Goal: Task Accomplishment & Management: Complete application form

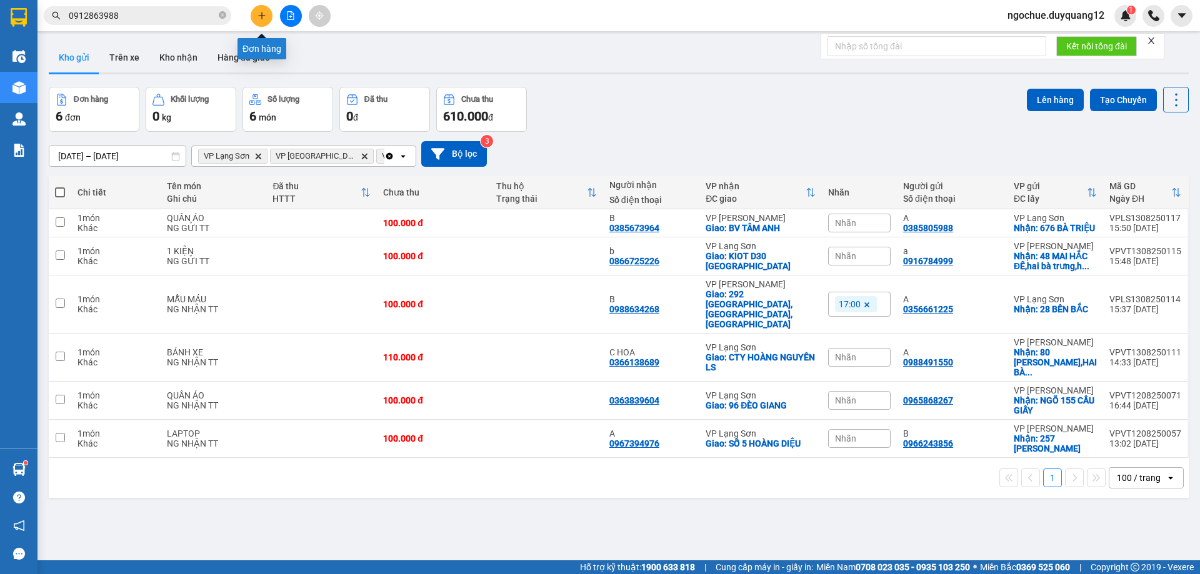
click at [256, 13] on button at bounding box center [262, 16] width 22 height 22
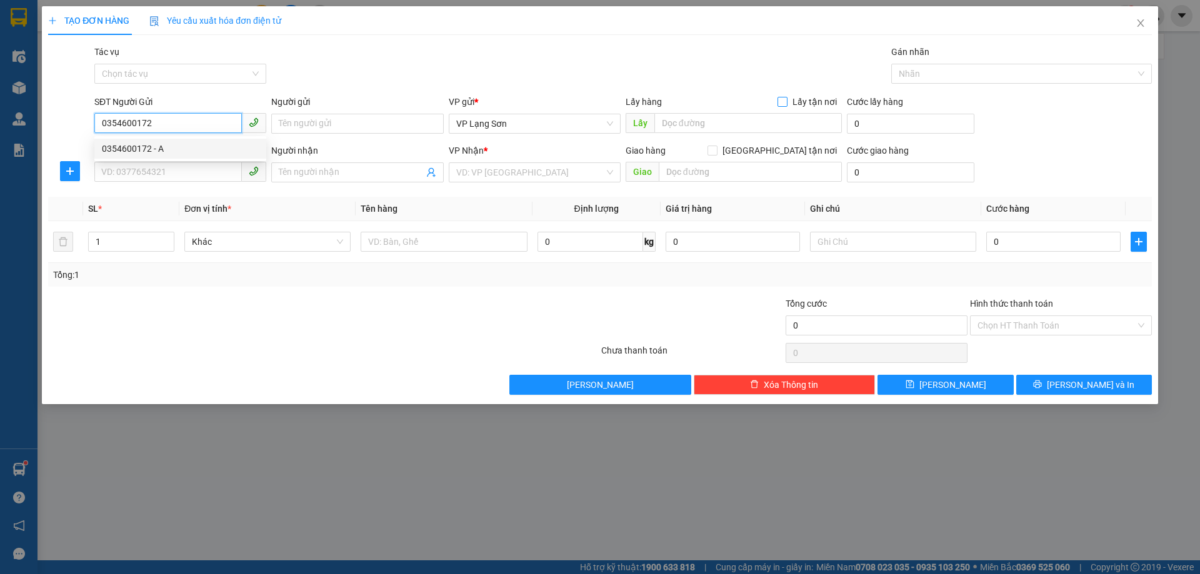
type input "0354600172"
click at [788, 99] on span at bounding box center [783, 102] width 10 height 10
click at [786, 99] on input "Lấy tận nơi" at bounding box center [782, 101] width 9 height 9
checkbox input "true"
click at [198, 118] on input "0354600172" at bounding box center [168, 123] width 148 height 20
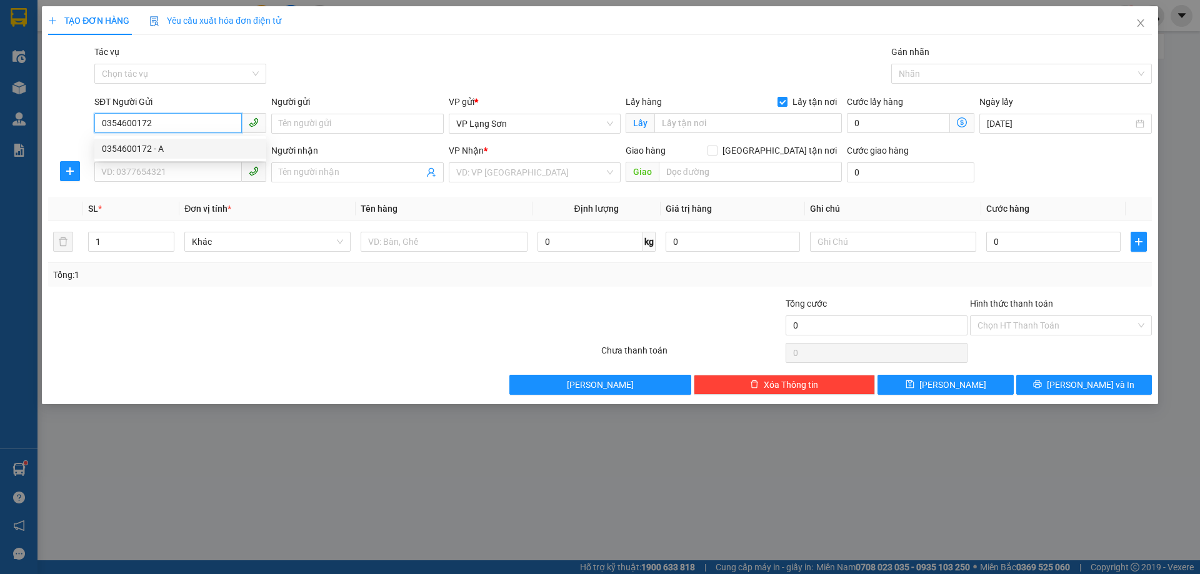
click at [194, 152] on div "0354600172 - A" at bounding box center [180, 149] width 157 height 14
type input "A"
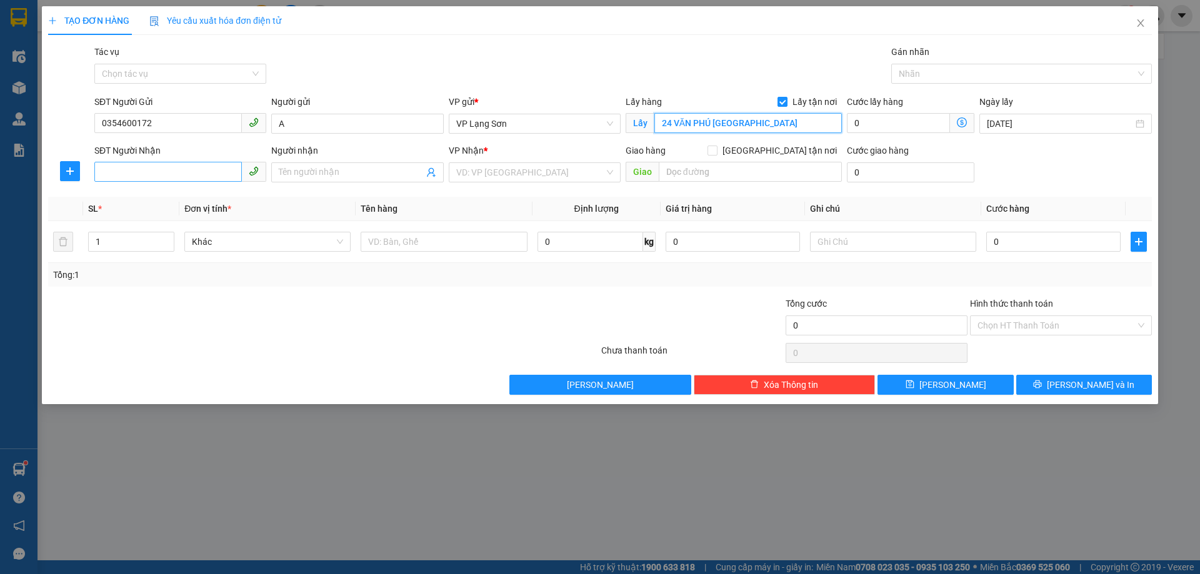
type input "24 VĂN PHÚ [GEOGRAPHIC_DATA]"
click at [180, 166] on input "SĐT Người Nhận" at bounding box center [168, 172] width 148 height 20
click at [174, 194] on div "0847622999 - A CƯỜNG" at bounding box center [180, 198] width 157 height 14
type input "0847622999"
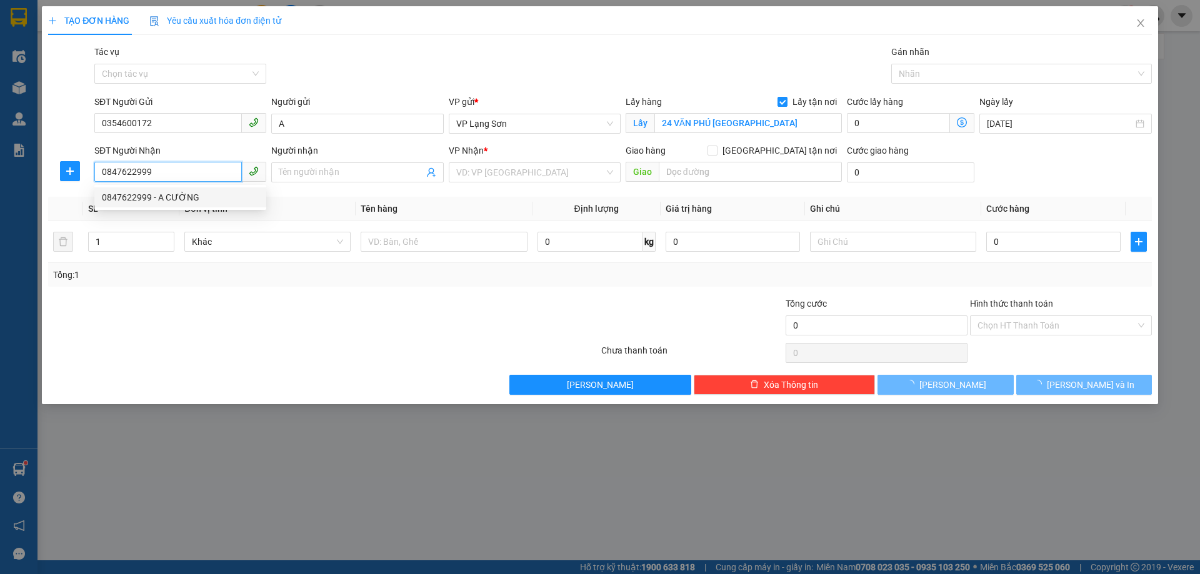
type input "A CƯỜNG"
checkbox input "true"
type input "CỐC NAM ĐỒNG ĐĂNG"
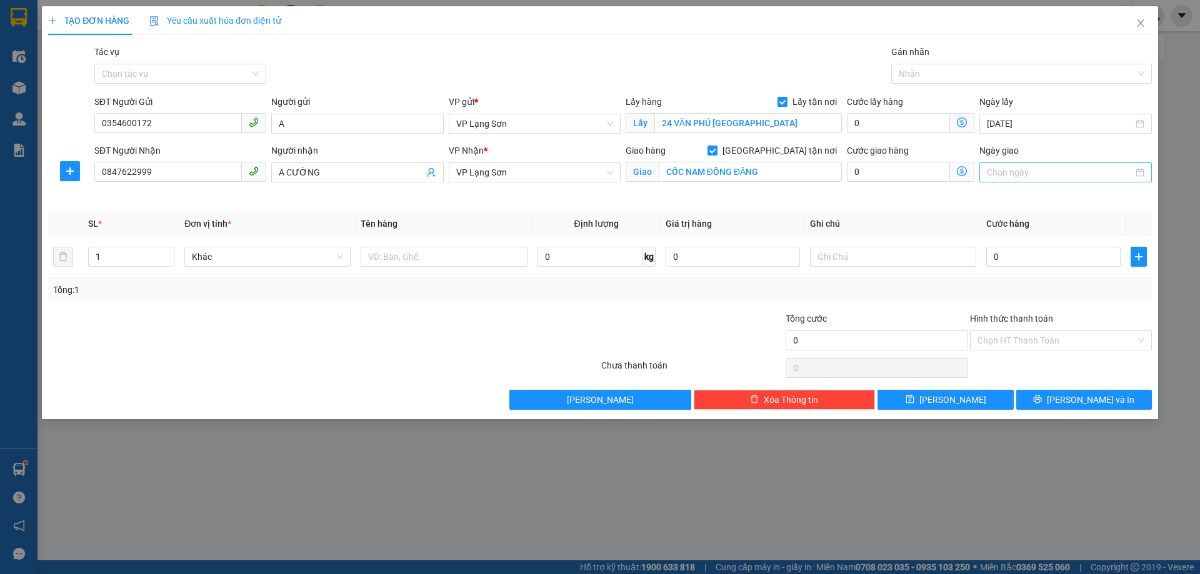
click at [1035, 177] on input "Ngày giao" at bounding box center [1060, 173] width 146 height 14
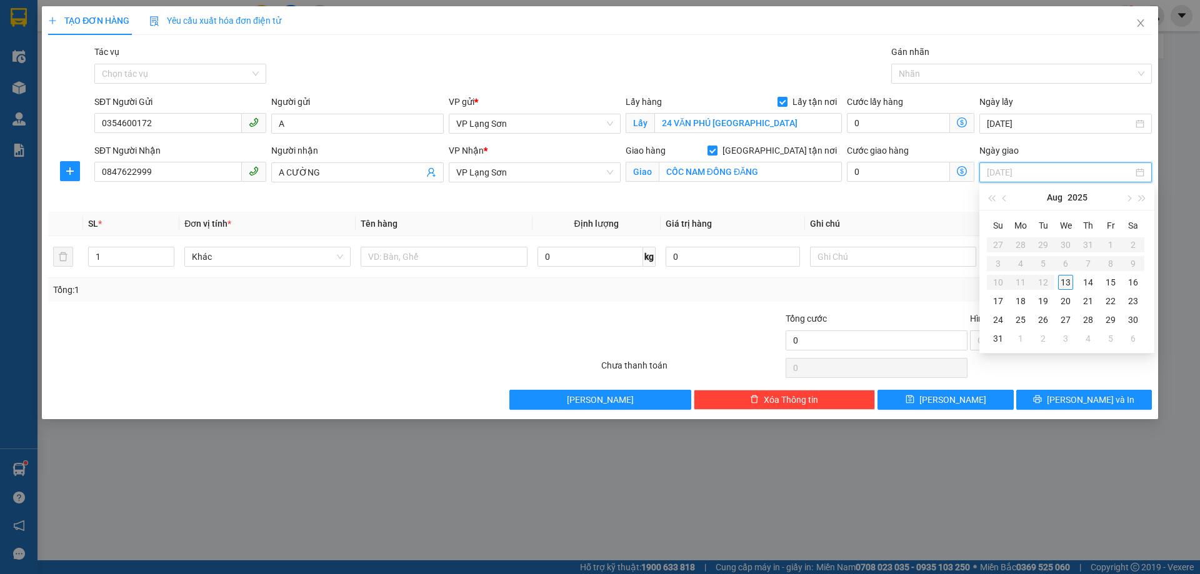
type input "[DATE]"
click at [1063, 284] on div "13" at bounding box center [1065, 282] width 15 height 15
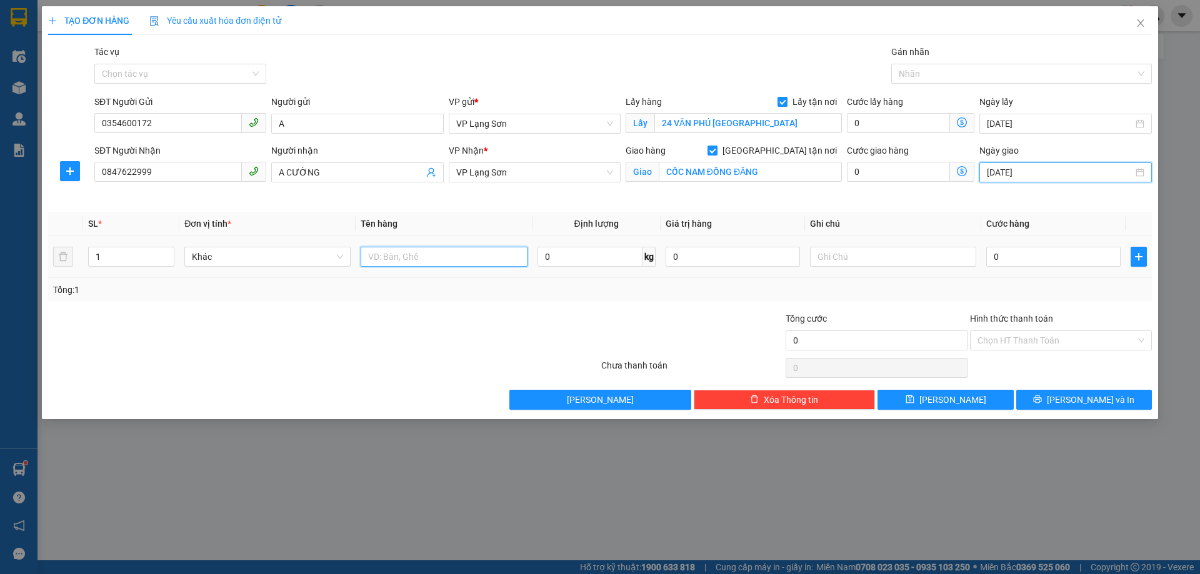
click at [397, 253] on input "text" at bounding box center [444, 257] width 166 height 20
type input "2 KIỆN"
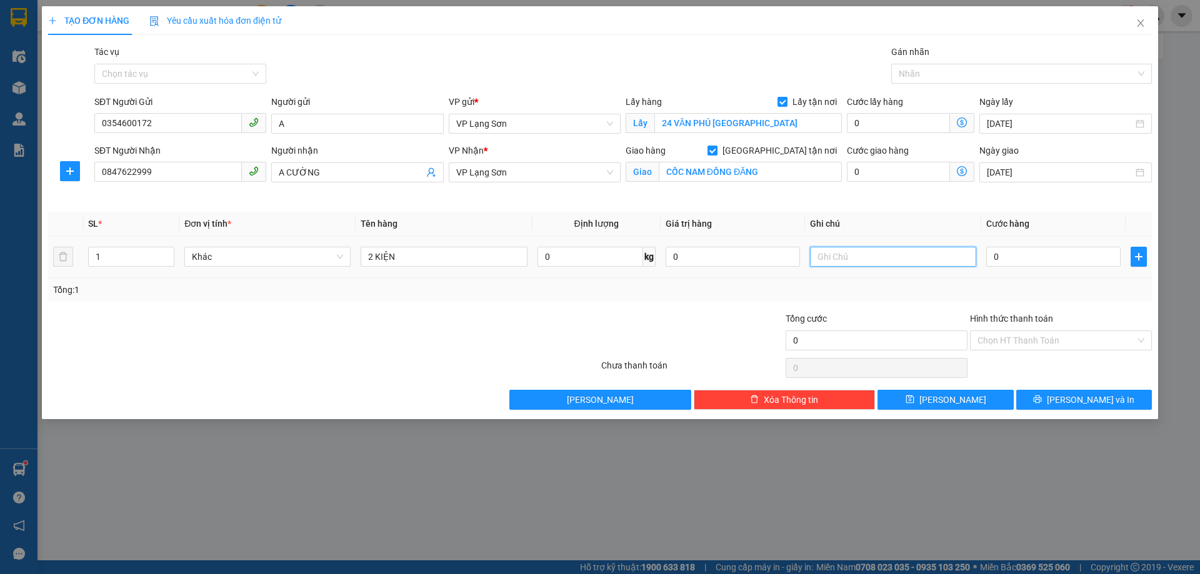
click at [916, 264] on input "text" at bounding box center [893, 257] width 166 height 20
type input "NG NHẬN TT"
click at [1024, 256] on input "0" at bounding box center [1053, 257] width 134 height 20
type input "1"
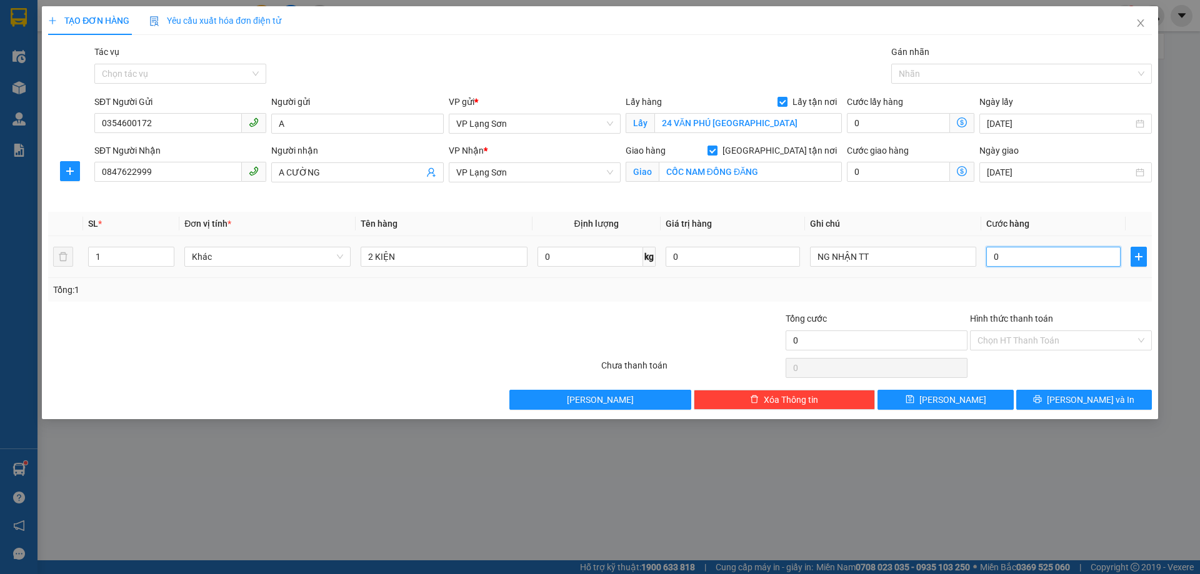
type input "1"
type input "15"
type input "150"
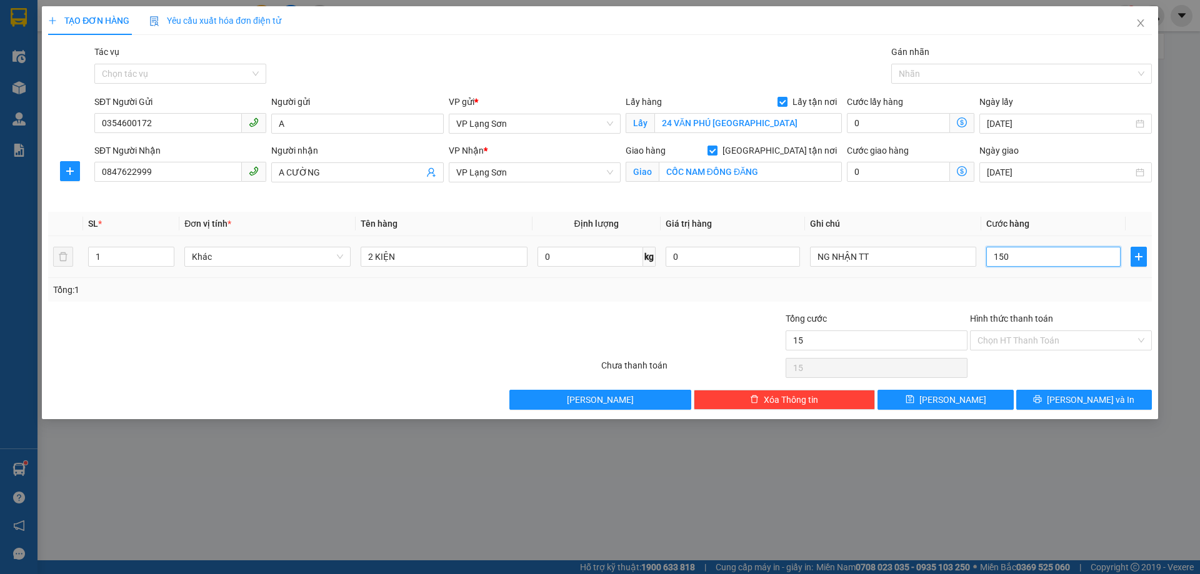
type input "150"
type input "1.500"
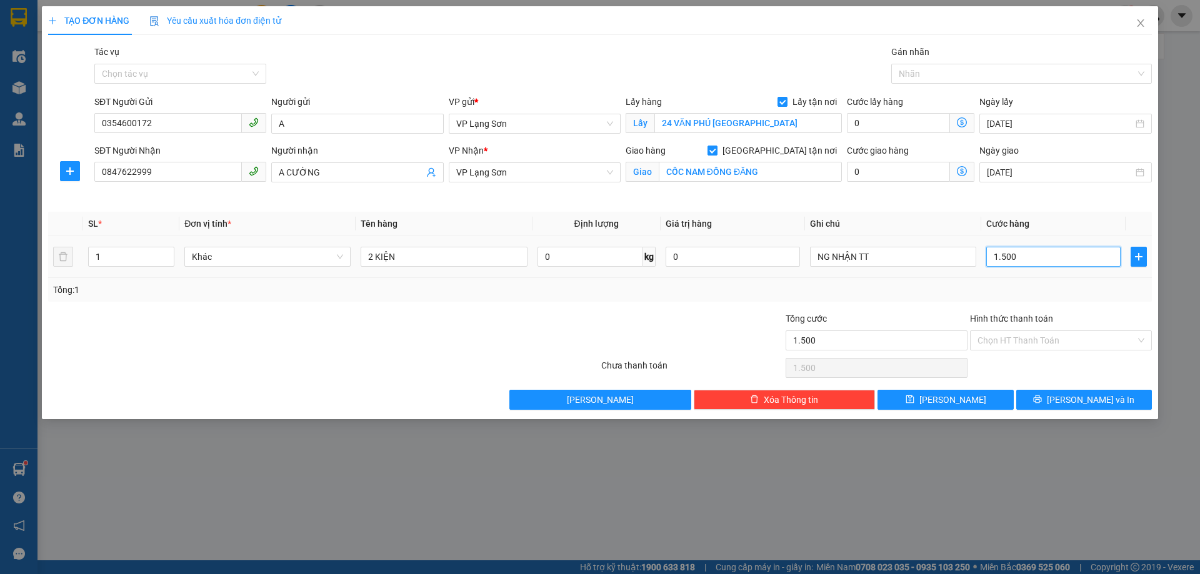
type input "15.000"
type input "150.000"
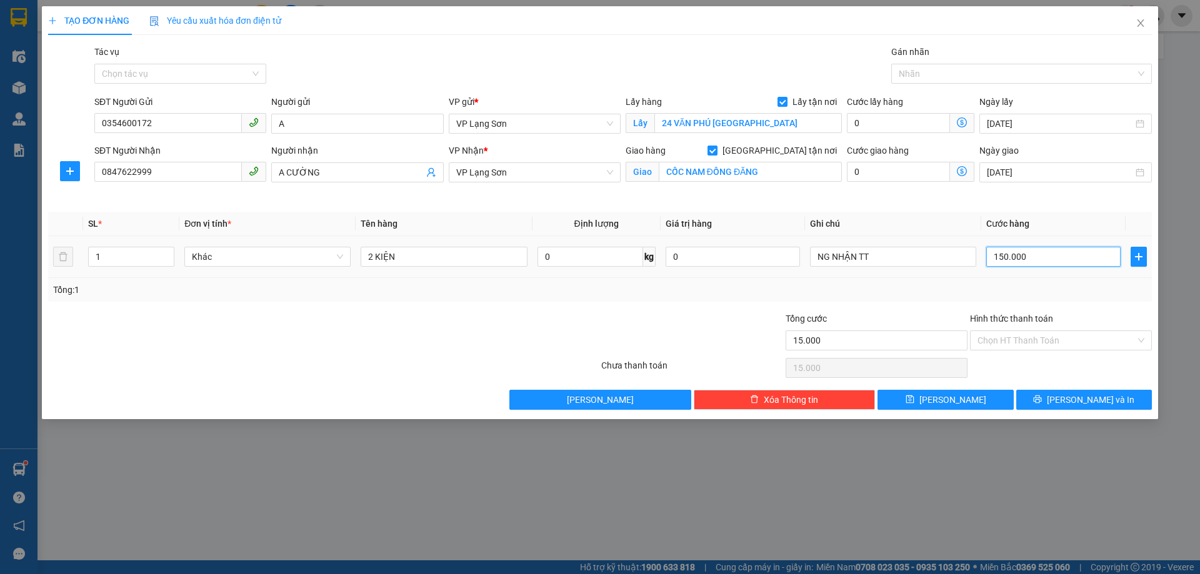
type input "150.000"
click at [513, 111] on div "VP gửi *" at bounding box center [535, 104] width 172 height 19
click at [508, 131] on span "VP Lạng Sơn" at bounding box center [534, 123] width 157 height 19
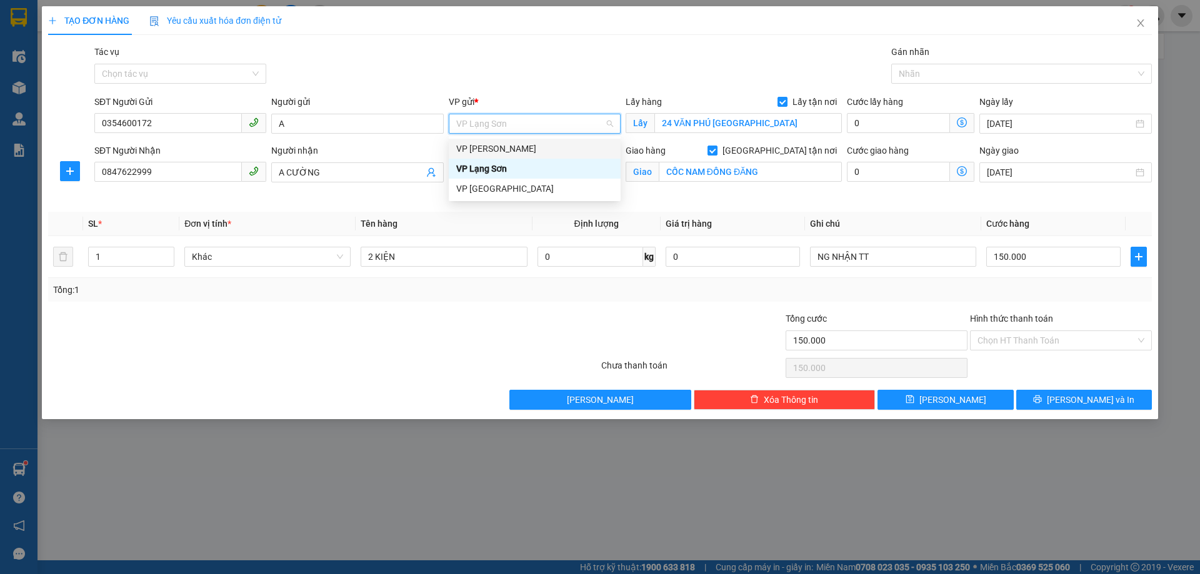
click at [515, 153] on div "VP [PERSON_NAME]" at bounding box center [534, 149] width 157 height 14
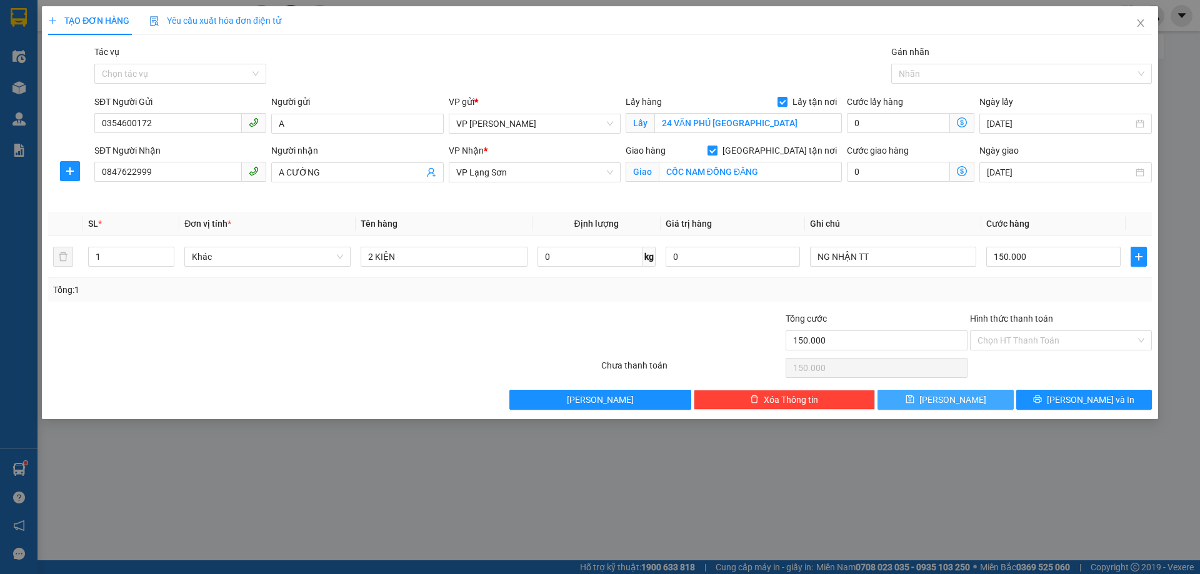
click at [941, 400] on button "[PERSON_NAME]" at bounding box center [946, 400] width 136 height 20
checkbox input "false"
type input "0"
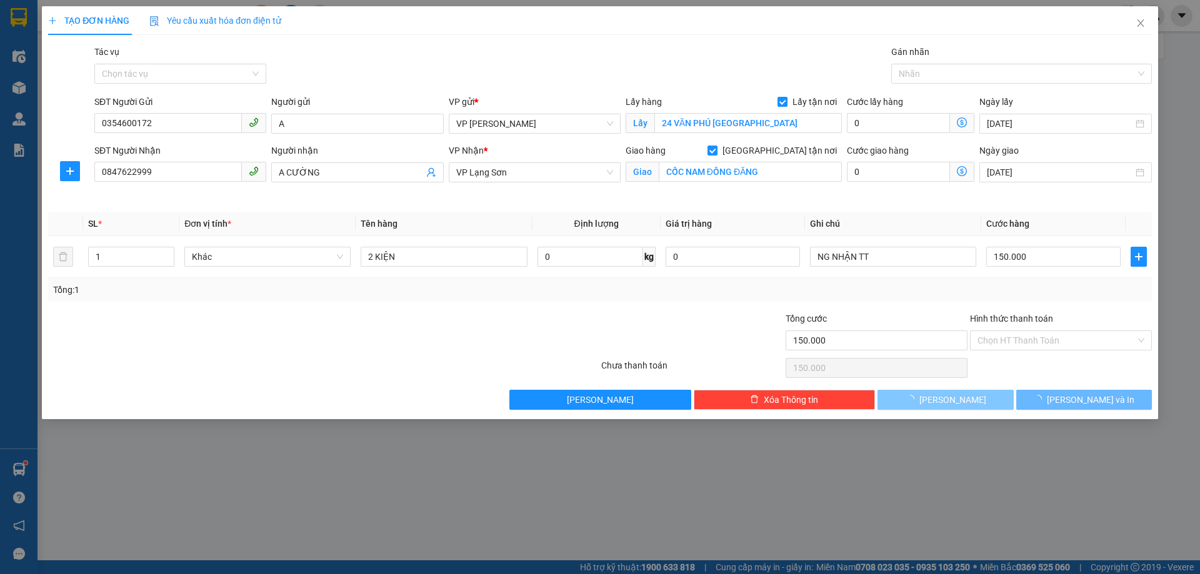
type input "0"
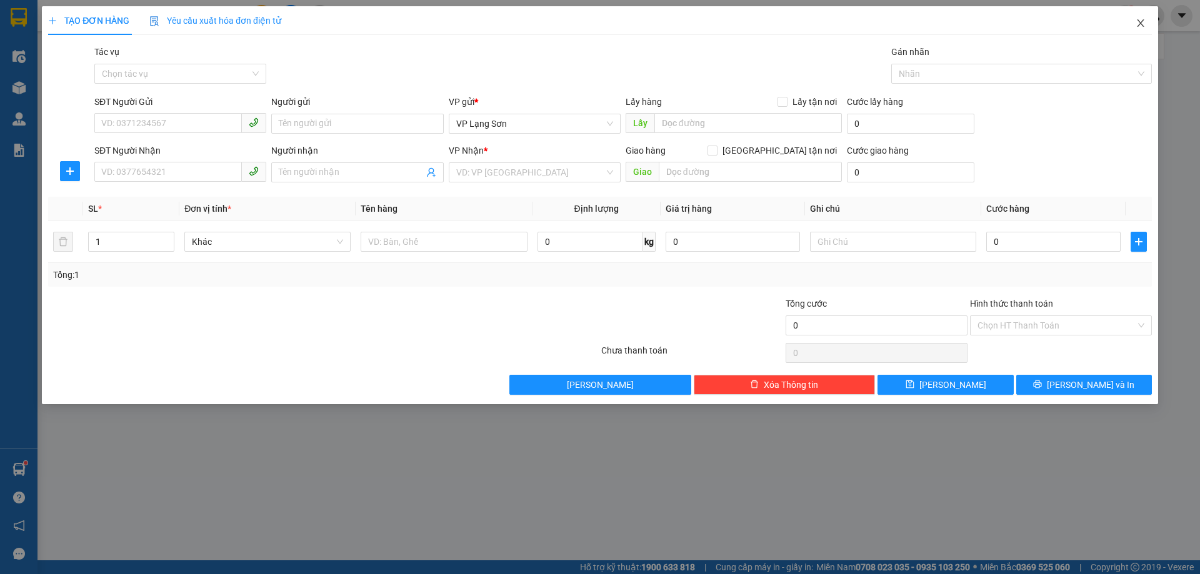
click at [1136, 24] on icon "close" at bounding box center [1141, 23] width 10 height 10
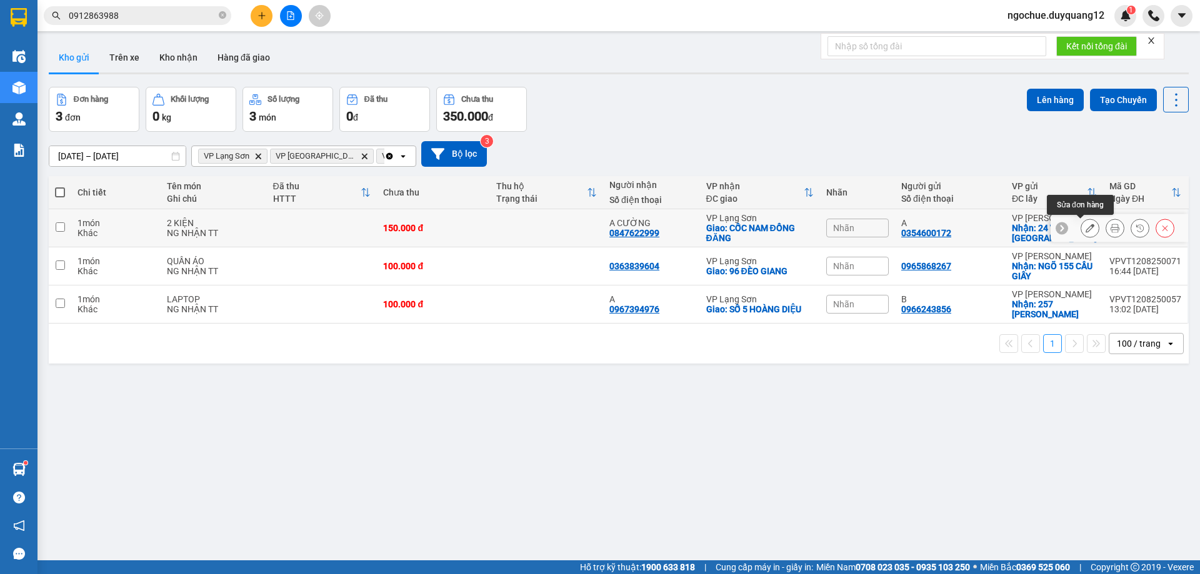
click at [1088, 226] on button at bounding box center [1090, 229] width 18 height 22
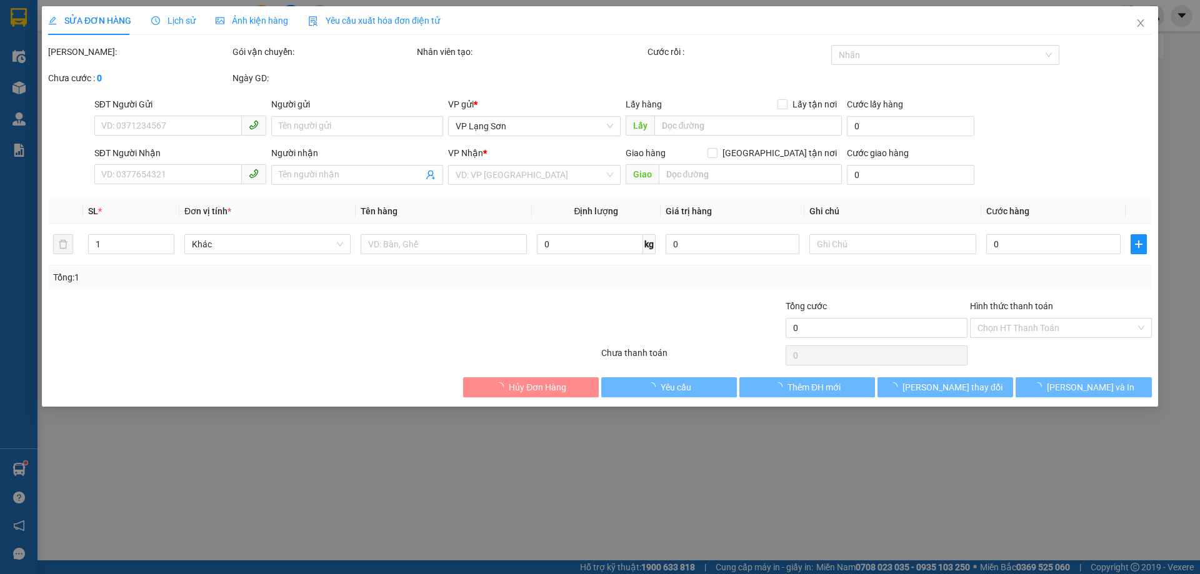
type input "0354600172"
type input "A"
checkbox input "true"
type input "24 VĂN PHÚ [GEOGRAPHIC_DATA]"
type input "0847622999"
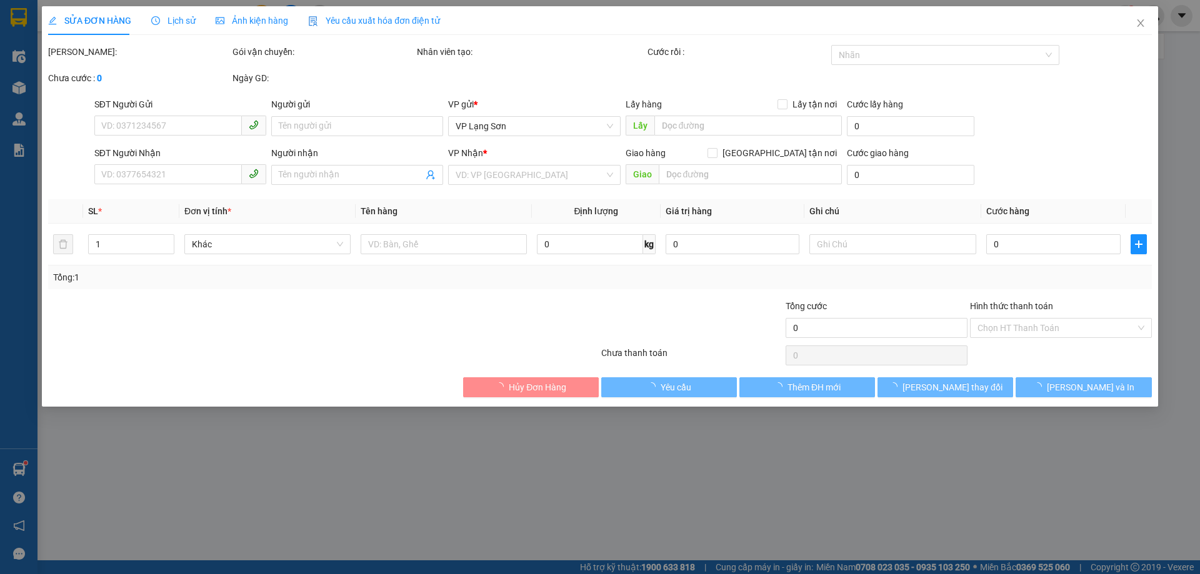
type input "A CƯỜNG"
checkbox input "true"
type input "CỐC NAM ĐỒNG ĐĂNG"
type input "150.000"
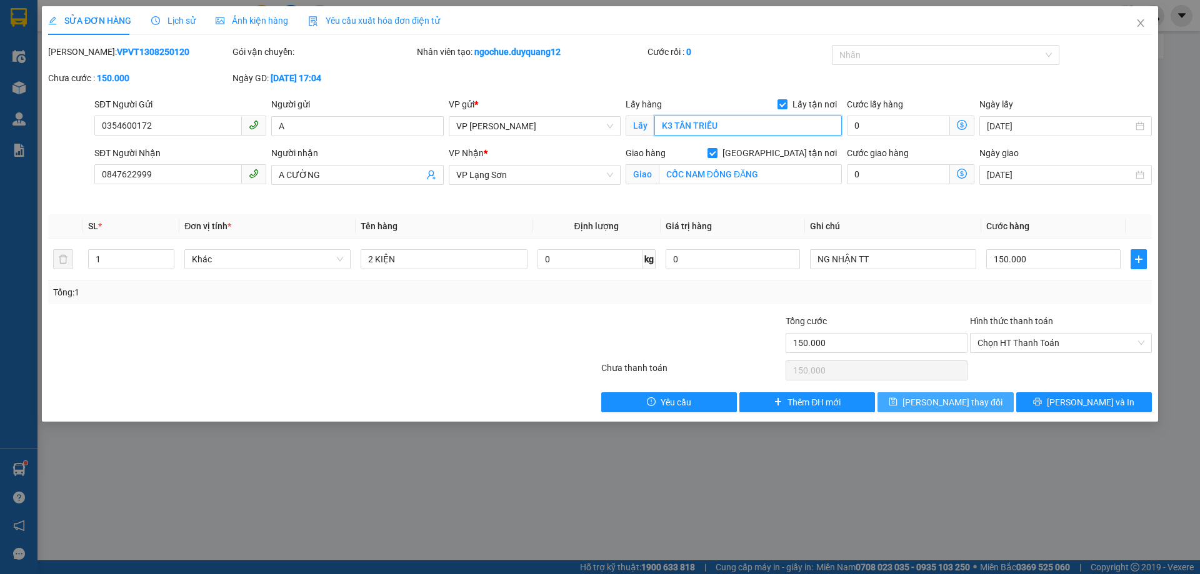
type input "K3 TÂN TRIỀU"
click at [916, 393] on button "[PERSON_NAME] thay đổi" at bounding box center [946, 403] width 136 height 20
